Goal: Information Seeking & Learning: Find specific page/section

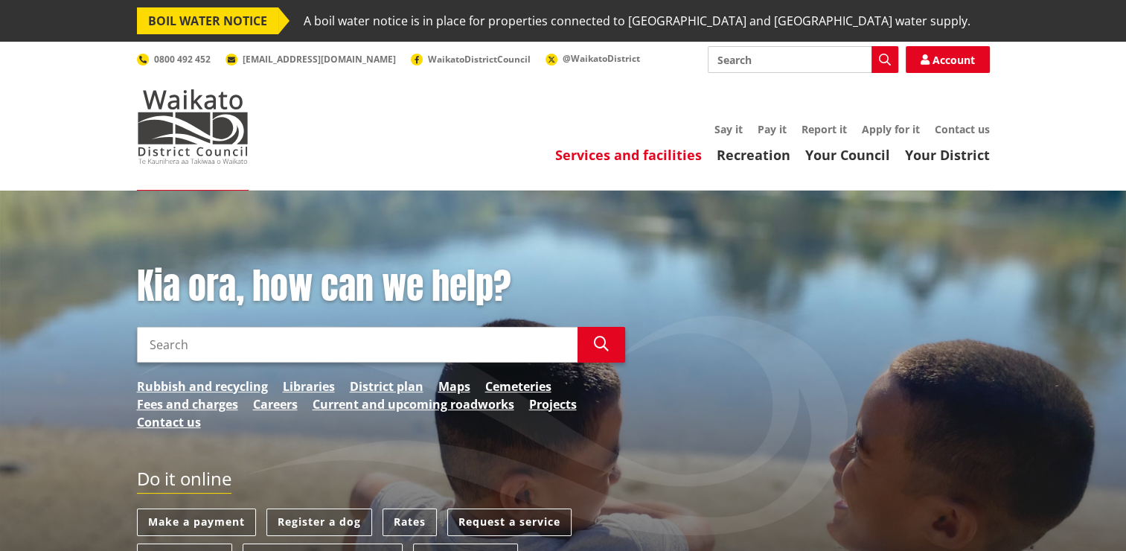
click at [649, 156] on link "Services and facilities" at bounding box center [628, 155] width 147 height 18
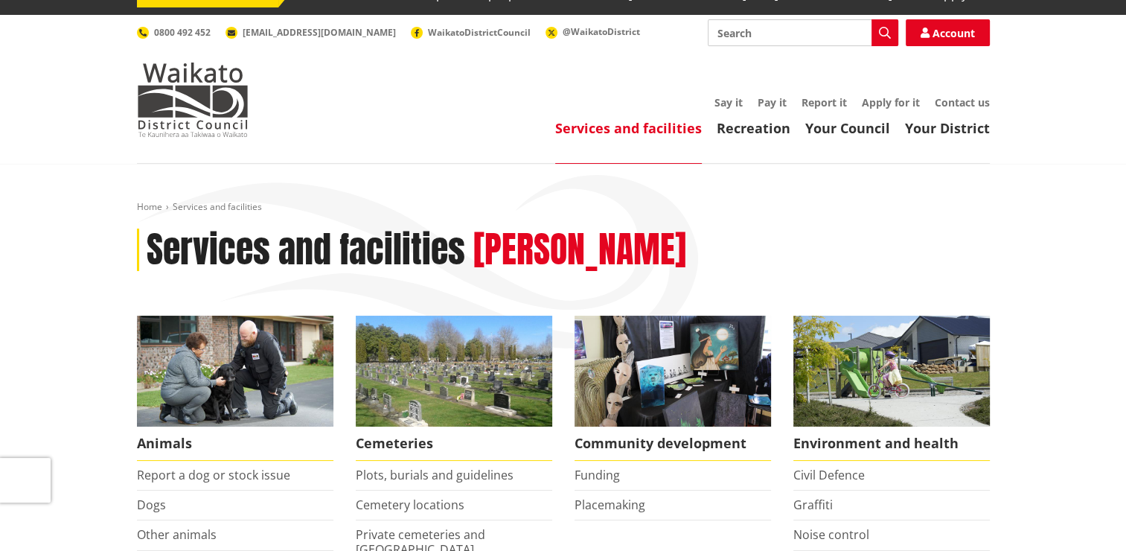
scroll to position [30, 0]
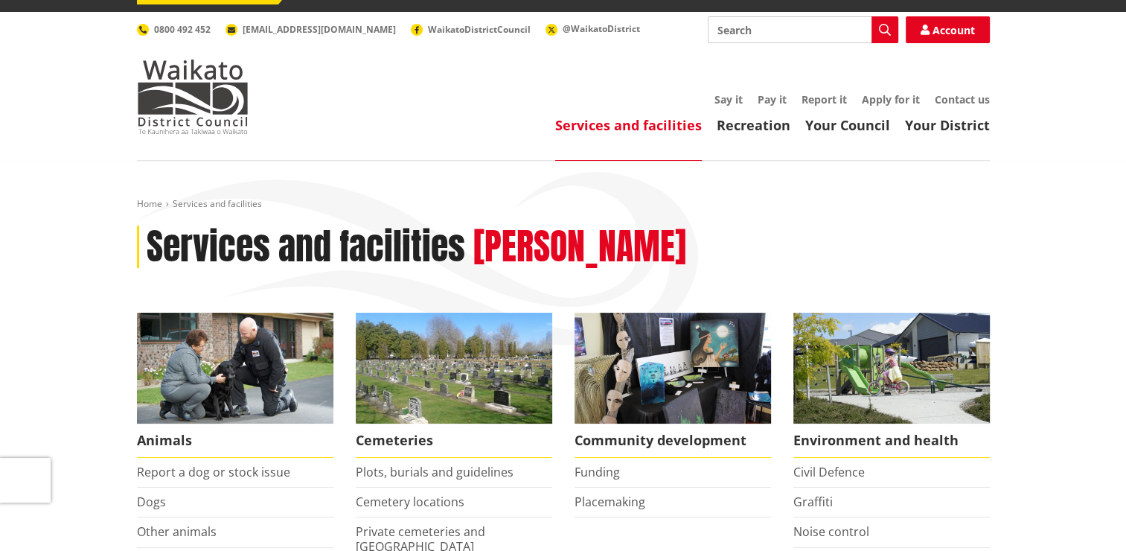
click at [726, 32] on input "Search" at bounding box center [803, 29] width 191 height 27
type input "drains"
click at [883, 31] on icon "button" at bounding box center [885, 30] width 12 height 12
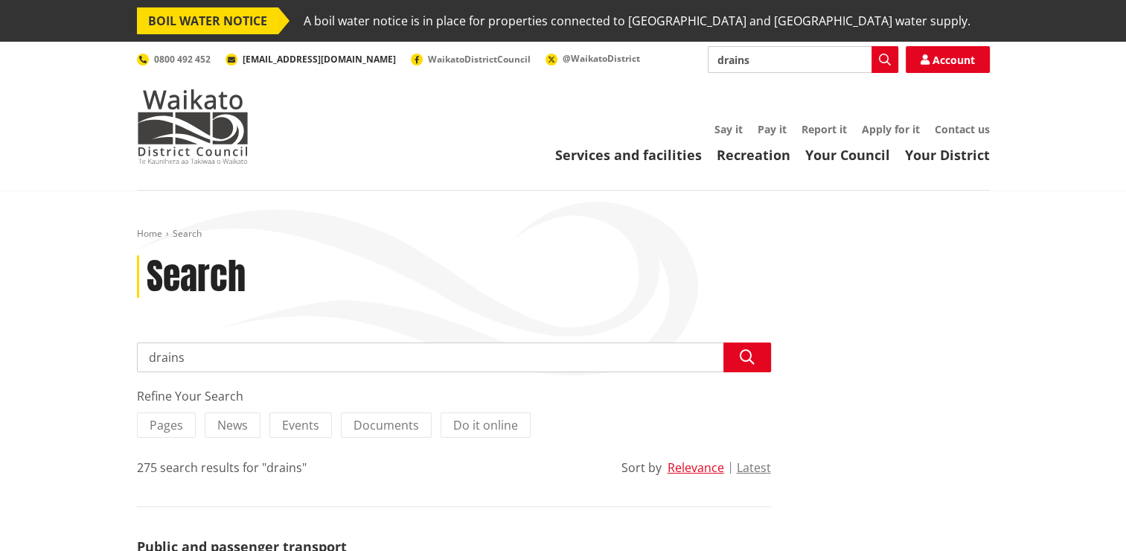
click at [300, 54] on span "[EMAIL_ADDRESS][DOMAIN_NAME]" at bounding box center [319, 59] width 153 height 13
